Goal: Task Accomplishment & Management: Use online tool/utility

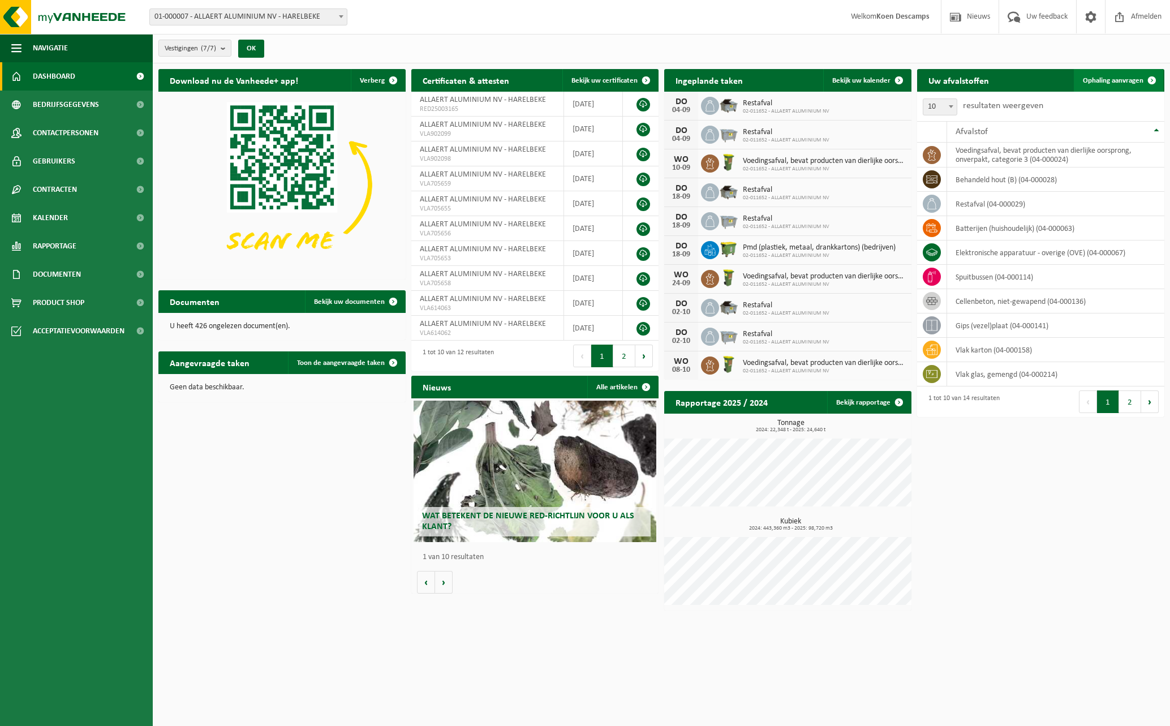
click at [1103, 77] on span "Ophaling aanvragen" at bounding box center [1113, 80] width 61 height 7
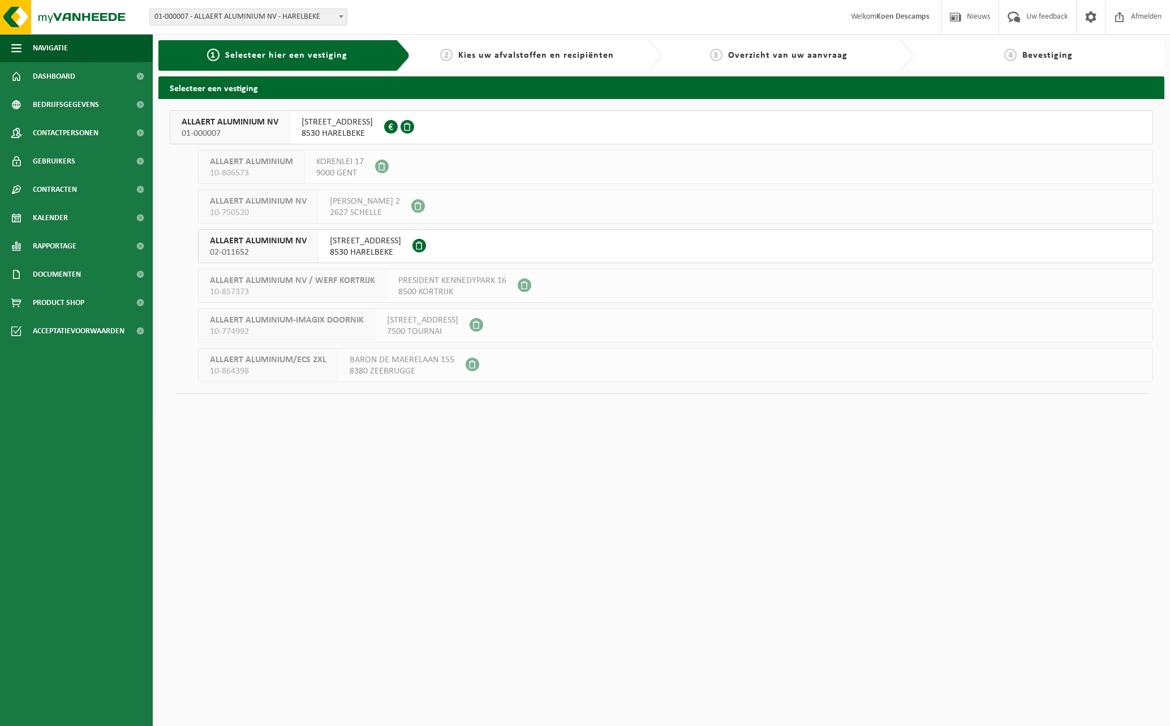
click at [353, 247] on span "8530 HARELBEKE" at bounding box center [365, 252] width 71 height 11
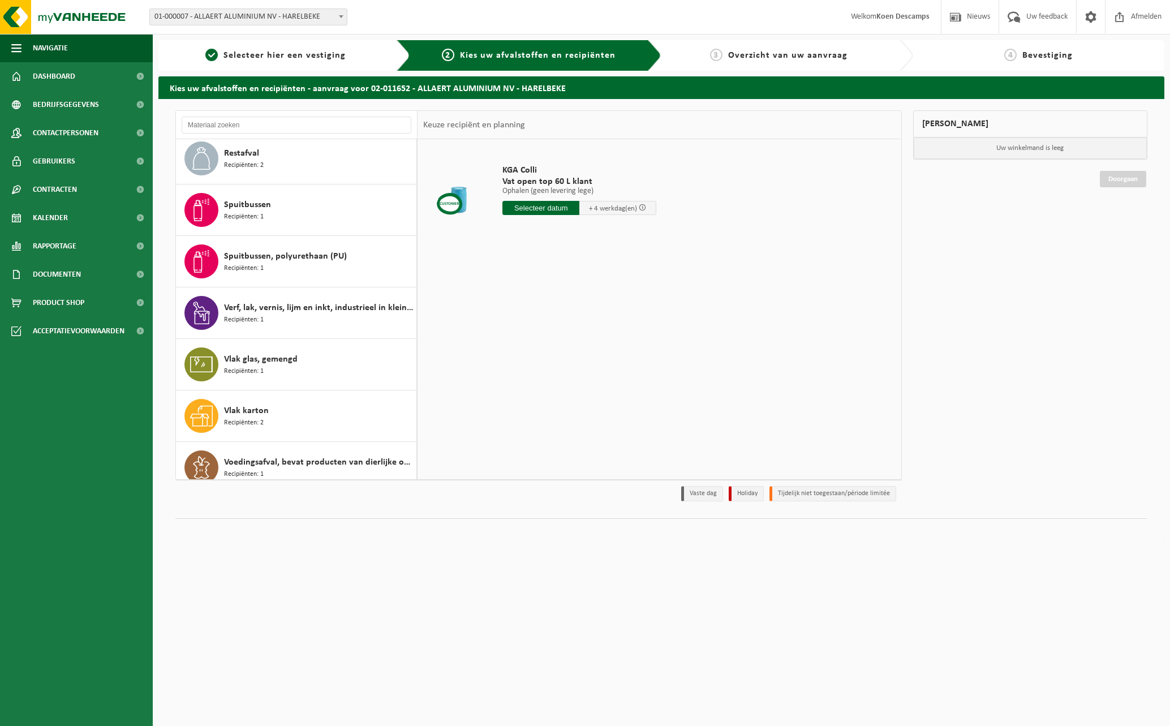
scroll to position [226, 0]
